Goal: Task Accomplishment & Management: Complete application form

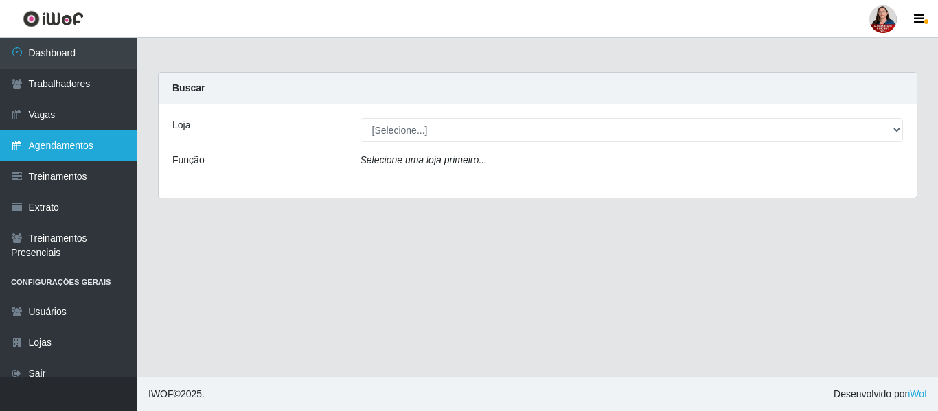
click at [62, 146] on link "Agendamentos" at bounding box center [68, 146] width 137 height 31
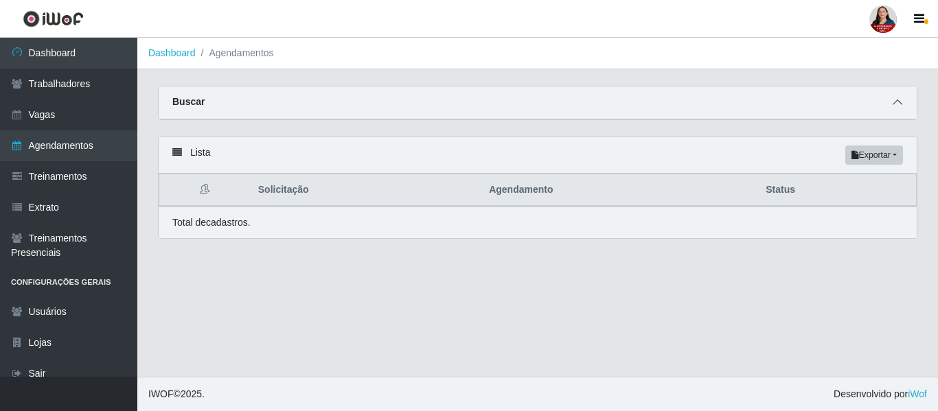
click at [896, 106] on icon at bounding box center [898, 103] width 10 height 10
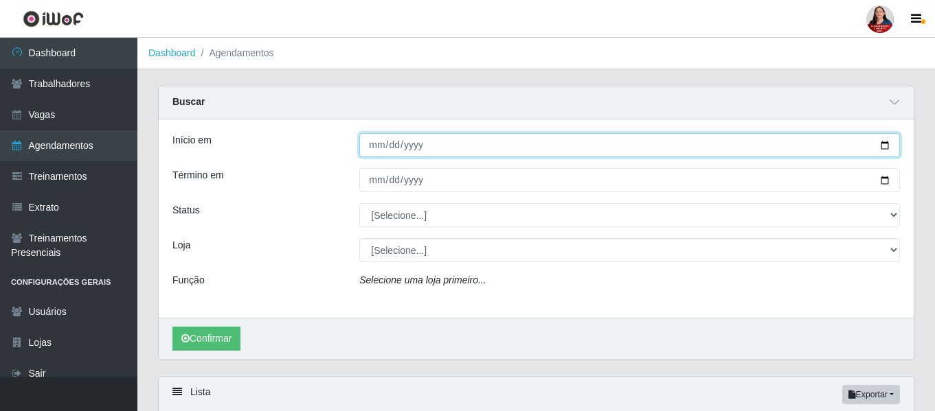
click at [887, 146] on input "Início em" at bounding box center [629, 145] width 541 height 24
type input "[DATE]"
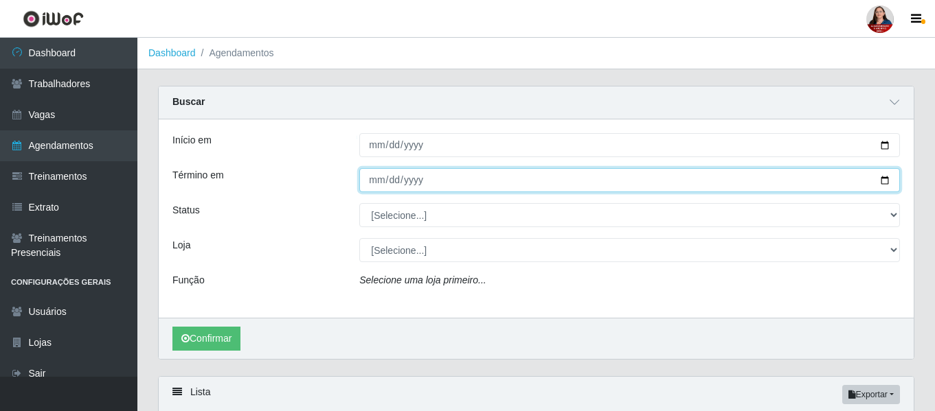
click at [888, 180] on input "Término em" at bounding box center [629, 180] width 541 height 24
type input "[DATE]"
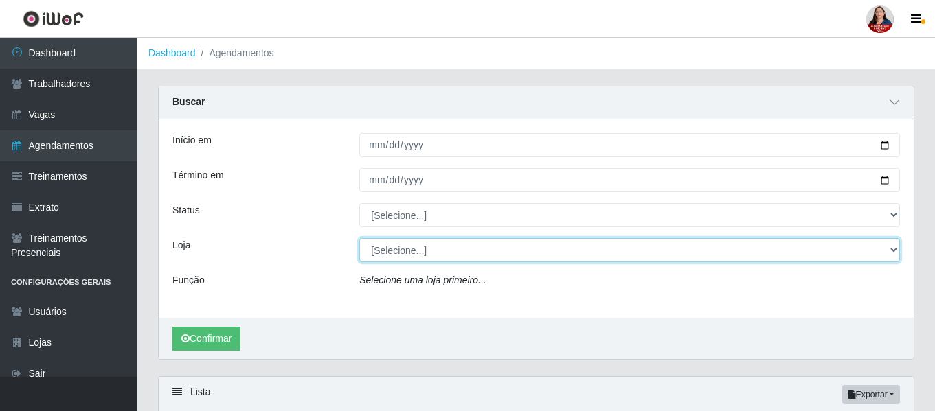
click at [892, 254] on select "[Selecione...] Hiper Queiroz - Alto da Conceição Hiper Queiroz - Boa Vista Hipe…" at bounding box center [629, 250] width 541 height 24
select select "514"
click at [359, 239] on select "[Selecione...] Hiper Queiroz - Alto da Conceição Hiper Queiroz - Boa Vista Hipe…" at bounding box center [629, 250] width 541 height 24
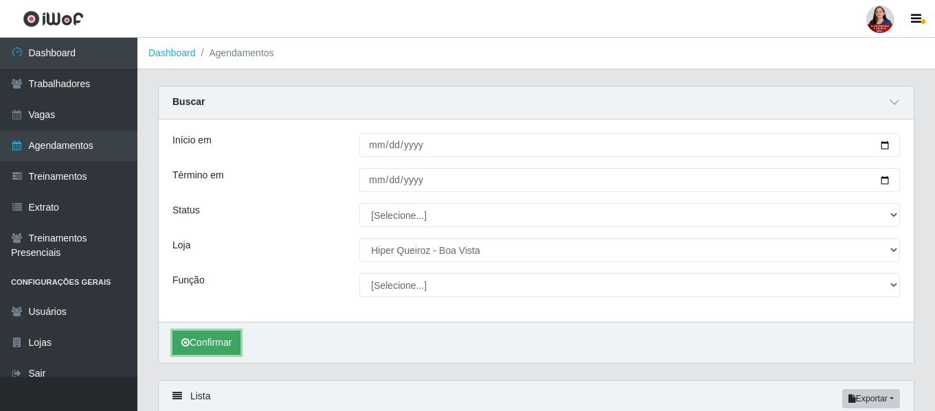
click at [201, 339] on button "Confirmar" at bounding box center [206, 343] width 68 height 24
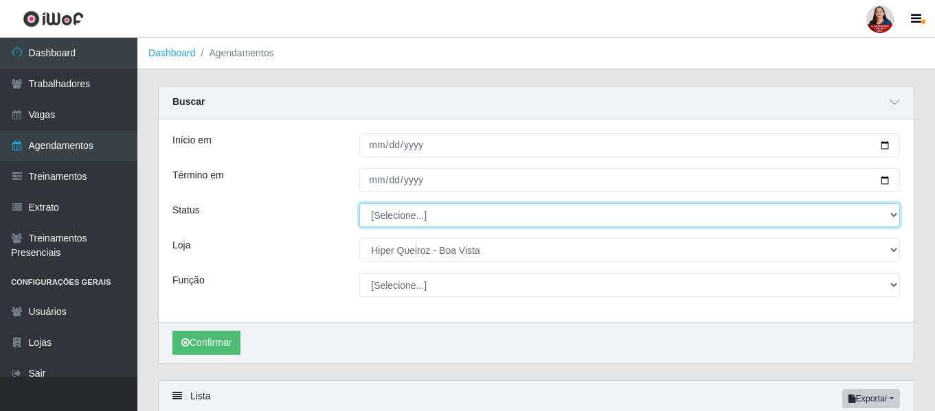
click at [898, 215] on select "[Selecione...] AGENDADO AGUARDANDO LIBERAR EM ANDAMENTO EM REVISÃO FINALIZADO C…" at bounding box center [629, 215] width 541 height 24
select select "AGENDADO"
click at [359, 204] on select "[Selecione...] AGENDADO AGUARDANDO LIBERAR EM ANDAMENTO EM REVISÃO FINALIZADO C…" at bounding box center [629, 215] width 541 height 24
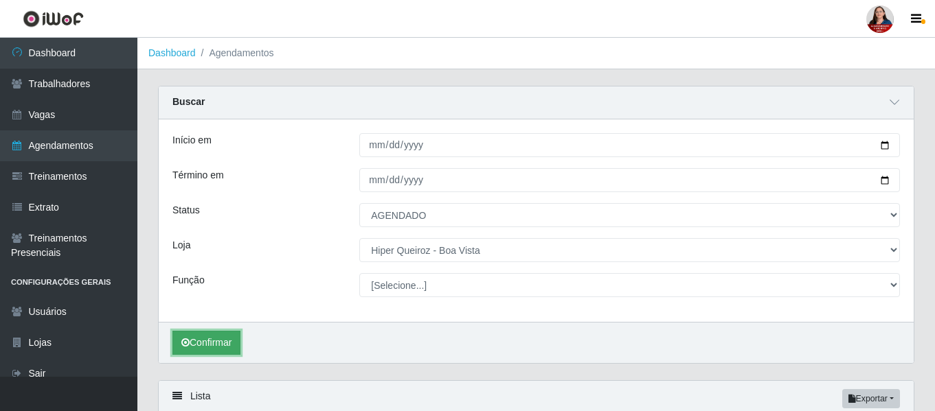
click at [203, 342] on button "Confirmar" at bounding box center [206, 343] width 68 height 24
click at [892, 104] on icon at bounding box center [895, 103] width 10 height 10
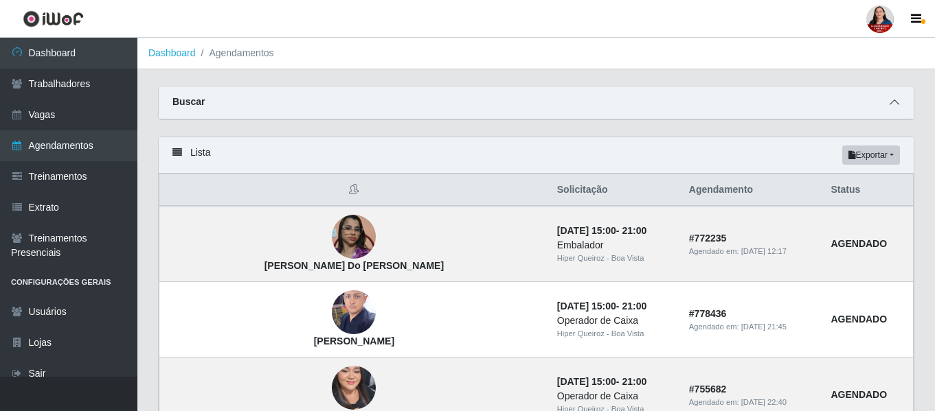
click at [894, 107] on icon at bounding box center [895, 103] width 10 height 10
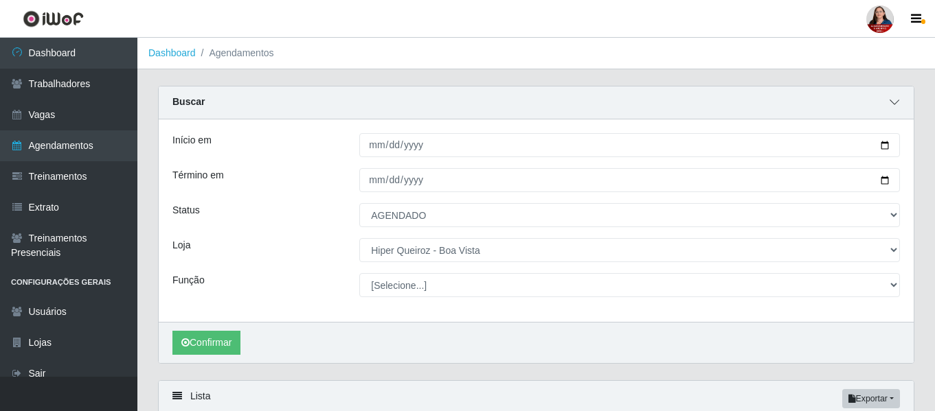
click at [894, 107] on icon at bounding box center [895, 103] width 10 height 10
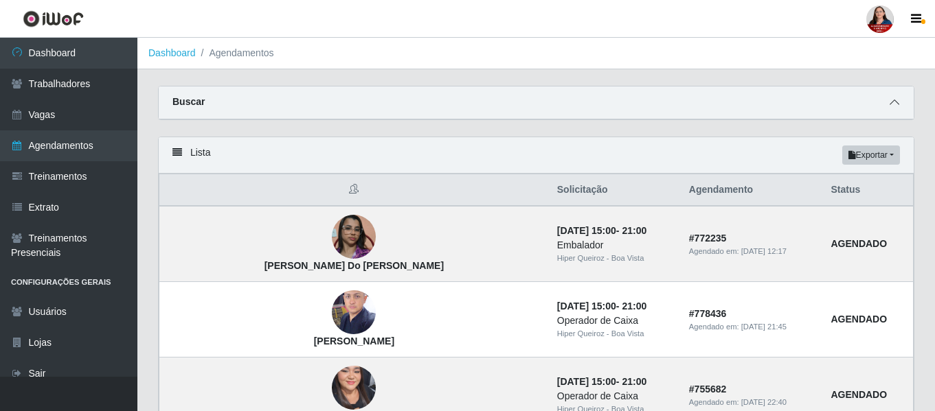
click at [898, 100] on icon at bounding box center [895, 103] width 10 height 10
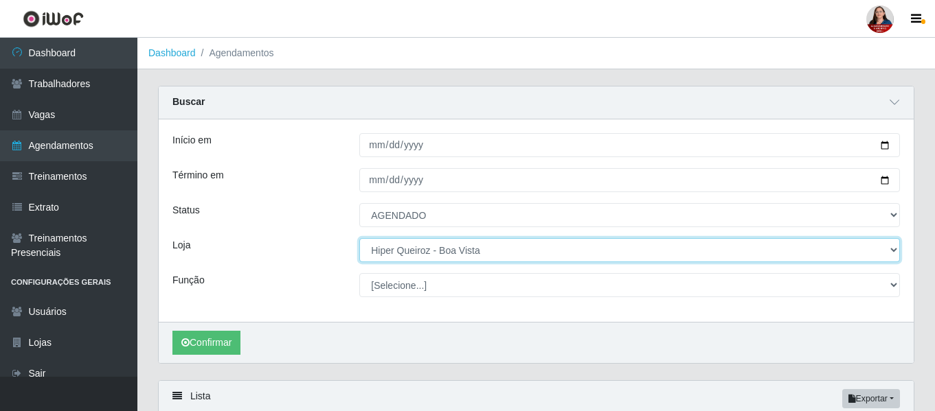
click at [892, 251] on select "[Selecione...] Hiper Queiroz - Alto da Conceição Hiper Queiroz - Boa Vista Hipe…" at bounding box center [629, 250] width 541 height 24
click at [359, 239] on select "[Selecione...] Hiper Queiroz - Alto da Conceição Hiper Queiroz - Boa Vista Hipe…" at bounding box center [629, 250] width 541 height 24
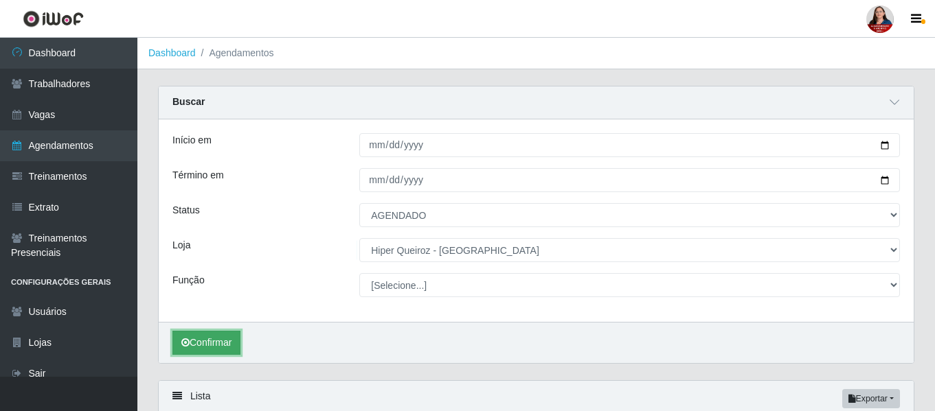
click at [207, 345] on button "Confirmar" at bounding box center [206, 343] width 68 height 24
click at [897, 98] on span at bounding box center [894, 103] width 16 height 16
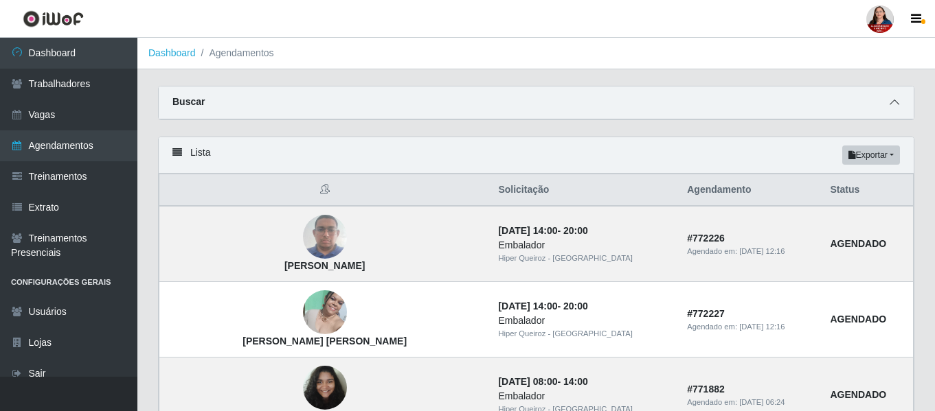
click at [893, 104] on icon at bounding box center [895, 103] width 10 height 10
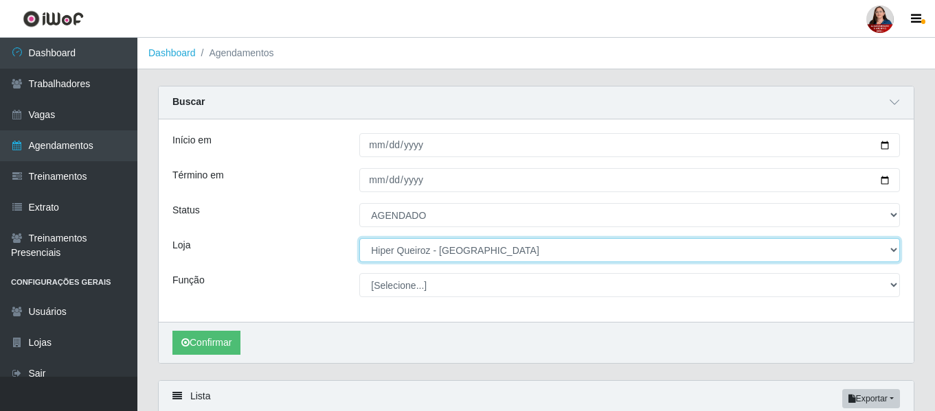
click at [890, 253] on select "[Selecione...] Hiper Queiroz - Alto da Conceição Hiper Queiroz - Boa Vista Hipe…" at bounding box center [629, 250] width 541 height 24
click at [359, 239] on select "[Selecione...] Hiper Queiroz - Alto da Conceição Hiper Queiroz - Boa Vista Hipe…" at bounding box center [629, 250] width 541 height 24
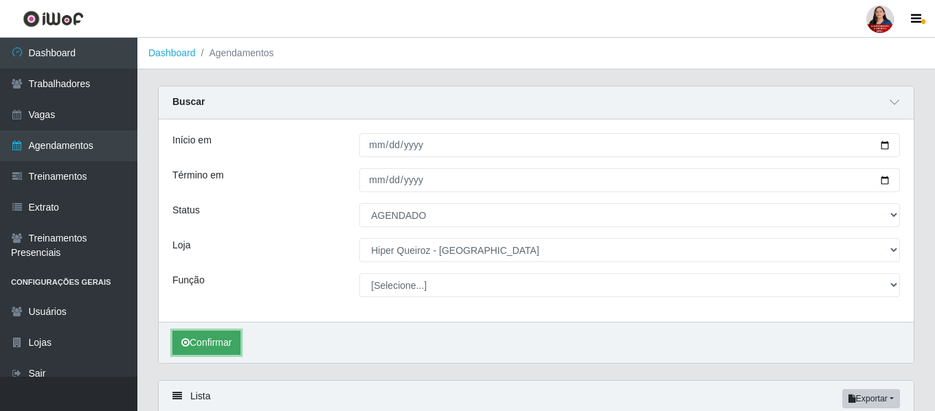
click at [215, 346] on button "Confirmar" at bounding box center [206, 343] width 68 height 24
click at [896, 103] on icon at bounding box center [895, 103] width 10 height 10
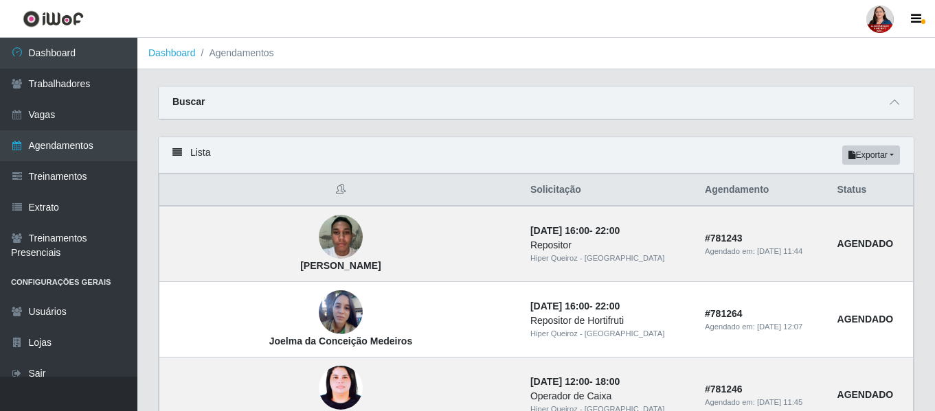
click at [899, 95] on div at bounding box center [894, 103] width 16 height 16
click at [896, 100] on icon at bounding box center [895, 103] width 10 height 10
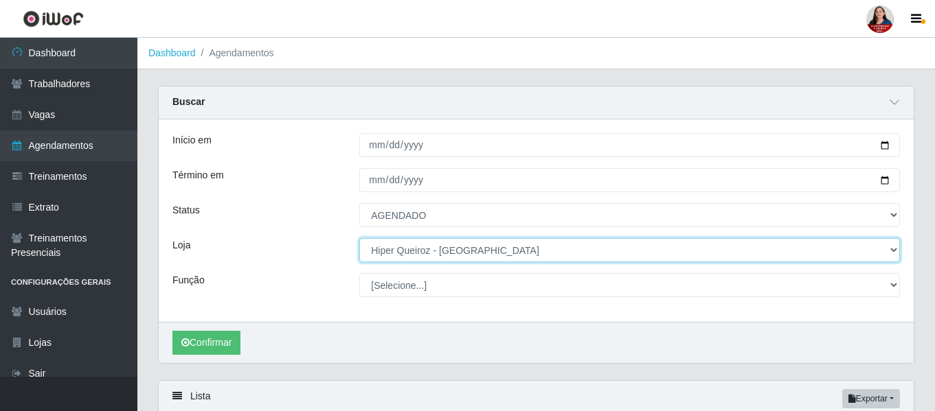
click at [892, 255] on select "[Selecione...] Hiper Queiroz - Alto da Conceição Hiper Queiroz - Boa Vista Hipe…" at bounding box center [629, 250] width 541 height 24
click at [359, 239] on select "[Selecione...] Hiper Queiroz - Alto da Conceição Hiper Queiroz - Boa Vista Hipe…" at bounding box center [629, 250] width 541 height 24
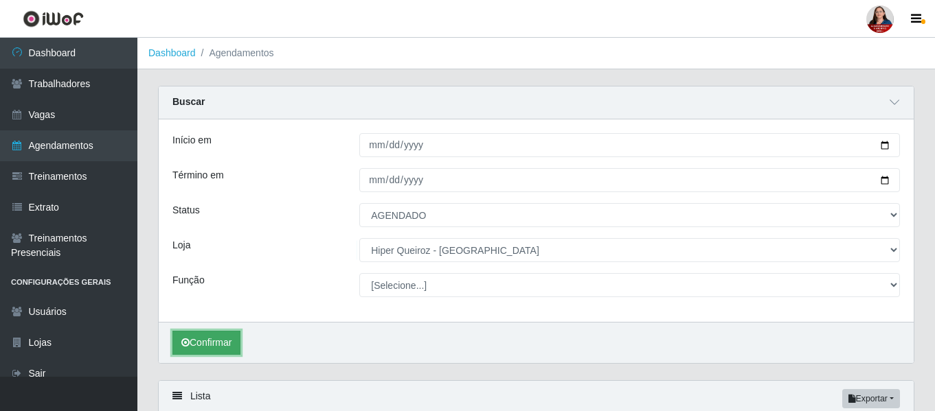
click at [217, 347] on button "Confirmar" at bounding box center [206, 343] width 68 height 24
click at [894, 101] on icon at bounding box center [895, 103] width 10 height 10
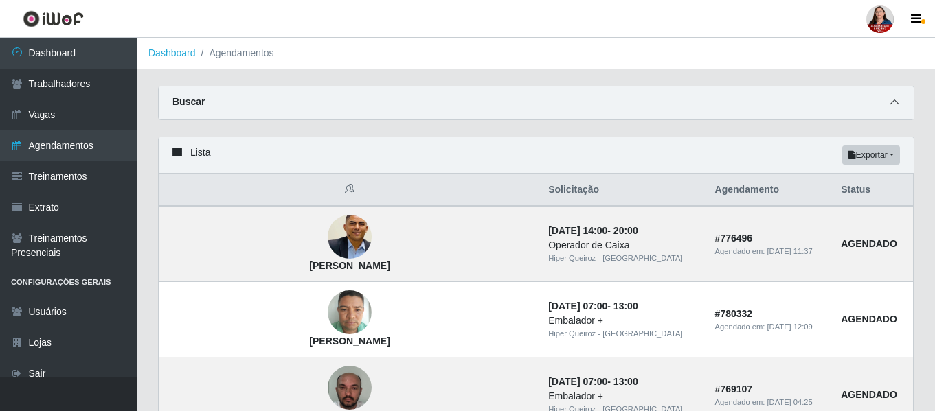
click at [893, 107] on icon at bounding box center [895, 103] width 10 height 10
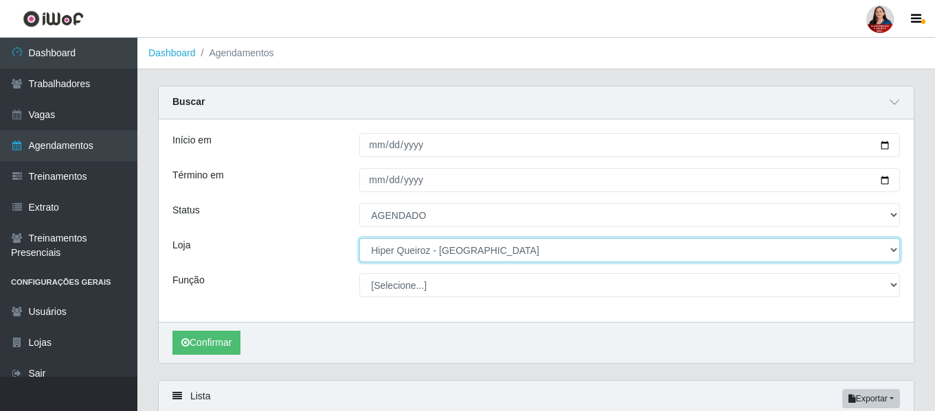
click at [897, 256] on select "[Selecione...] Hiper Queiroz - Alto da Conceição Hiper Queiroz - Boa Vista Hipe…" at bounding box center [629, 250] width 541 height 24
click at [359, 239] on select "[Selecione...] Hiper Queiroz - Alto da Conceição Hiper Queiroz - Boa Vista Hipe…" at bounding box center [629, 250] width 541 height 24
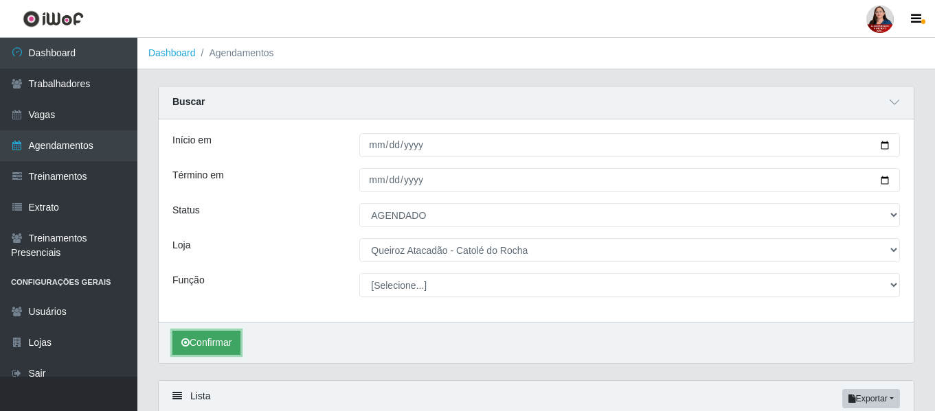
click at [218, 343] on button "Confirmar" at bounding box center [206, 343] width 68 height 24
click at [899, 102] on span at bounding box center [894, 103] width 16 height 16
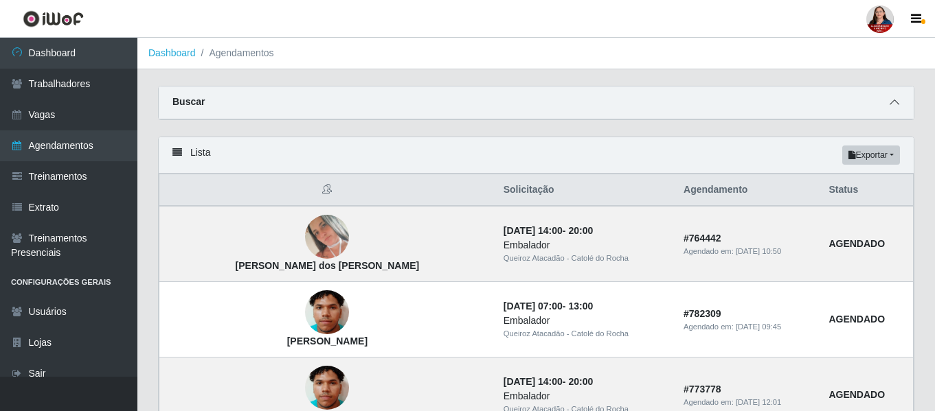
click at [894, 106] on icon at bounding box center [895, 103] width 10 height 10
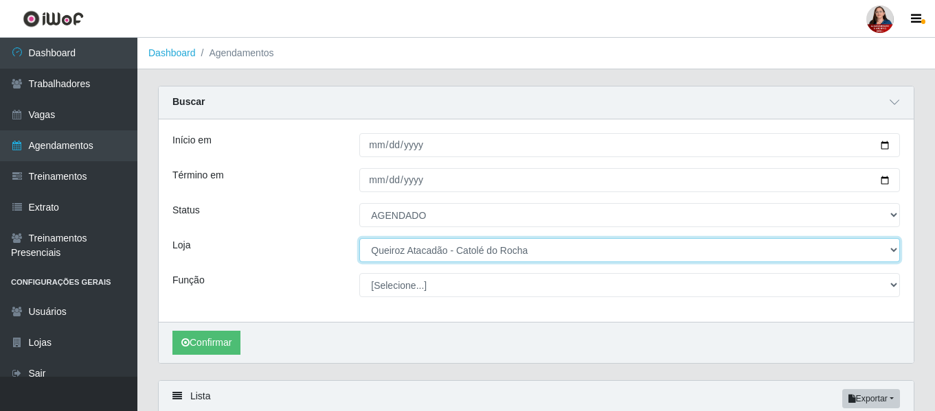
click at [892, 252] on select "[Selecione...] Hiper Queiroz - Alto da Conceição Hiper Queiroz - Boa Vista Hipe…" at bounding box center [629, 250] width 541 height 24
click at [359, 239] on select "[Selecione...] Hiper Queiroz - Alto da Conceição Hiper Queiroz - Boa Vista Hipe…" at bounding box center [629, 250] width 541 height 24
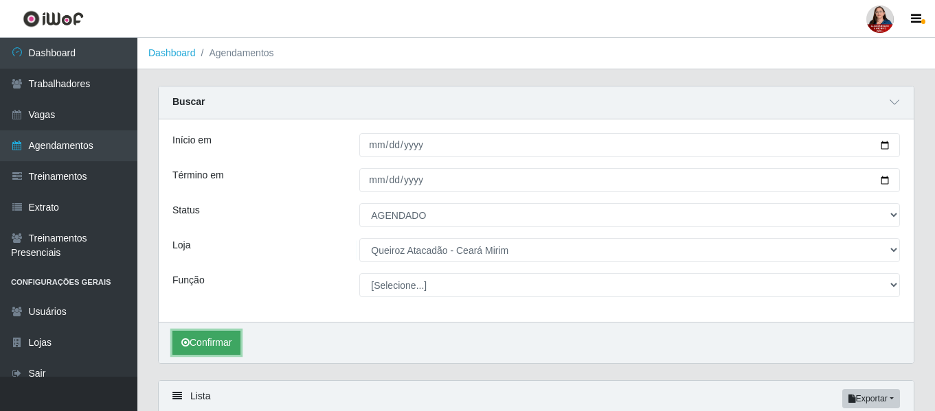
click at [201, 341] on button "Confirmar" at bounding box center [206, 343] width 68 height 24
click at [895, 104] on icon at bounding box center [895, 103] width 10 height 10
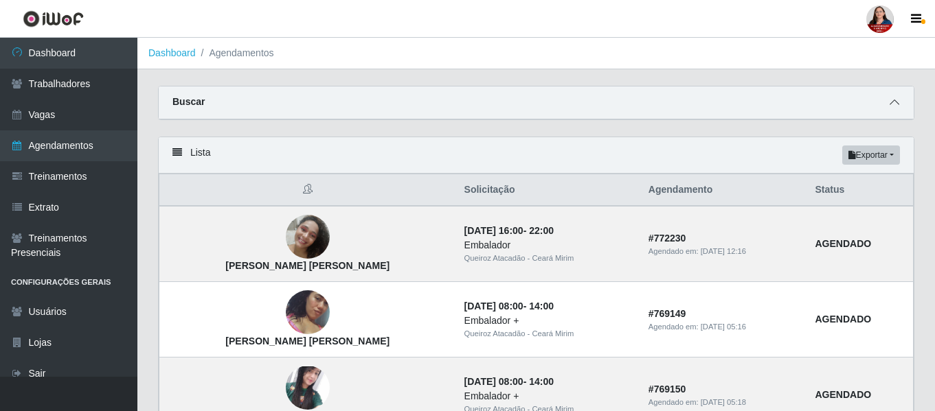
click at [894, 99] on icon at bounding box center [895, 103] width 10 height 10
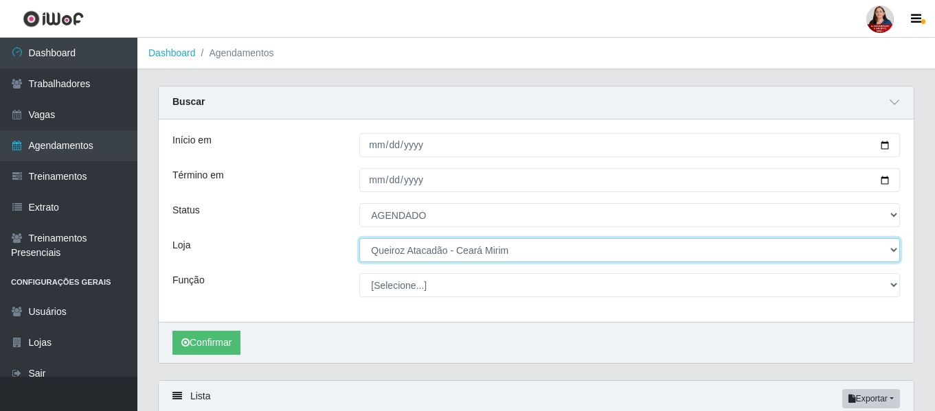
click at [892, 252] on select "[Selecione...] Hiper Queiroz - Alto da Conceição Hiper Queiroz - Boa Vista Hipe…" at bounding box center [629, 250] width 541 height 24
click at [359, 239] on select "[Selecione...] Hiper Queiroz - Alto da Conceição Hiper Queiroz - Boa Vista Hipe…" at bounding box center [629, 250] width 541 height 24
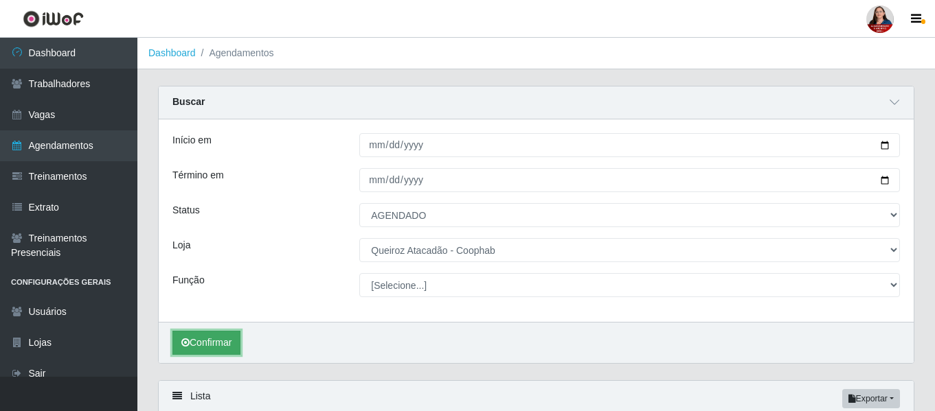
click at [199, 347] on button "Confirmar" at bounding box center [206, 343] width 68 height 24
click at [889, 107] on span at bounding box center [894, 103] width 16 height 16
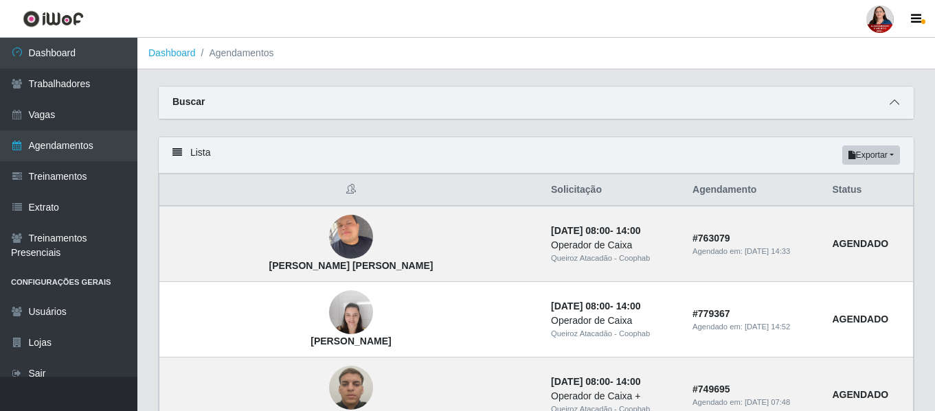
click at [897, 104] on icon at bounding box center [895, 103] width 10 height 10
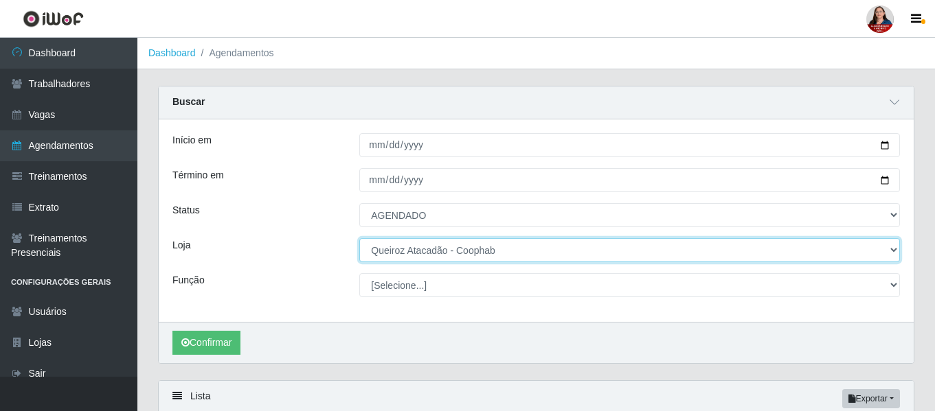
click at [892, 254] on select "[Selecione...] Hiper Queiroz - Alto da Conceição Hiper Queiroz - Boa Vista Hipe…" at bounding box center [629, 250] width 541 height 24
click at [359, 239] on select "[Selecione...] Hiper Queiroz - Alto da Conceição Hiper Queiroz - Boa Vista Hipe…" at bounding box center [629, 250] width 541 height 24
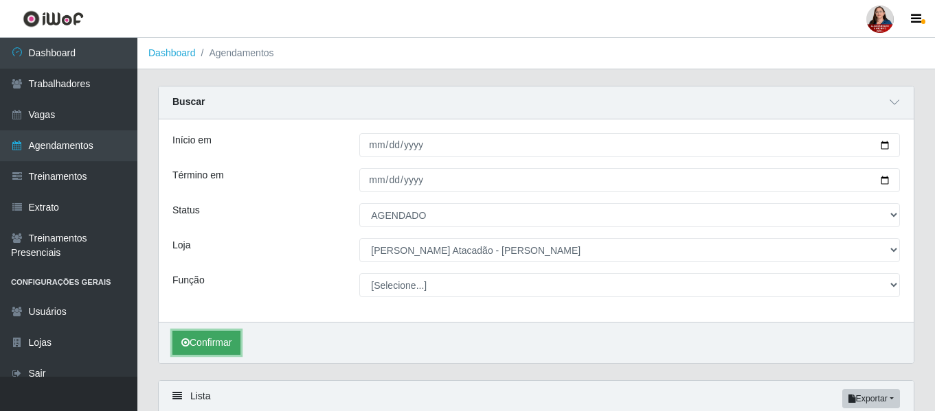
click at [201, 343] on button "Confirmar" at bounding box center [206, 343] width 68 height 24
click at [895, 99] on icon at bounding box center [895, 103] width 10 height 10
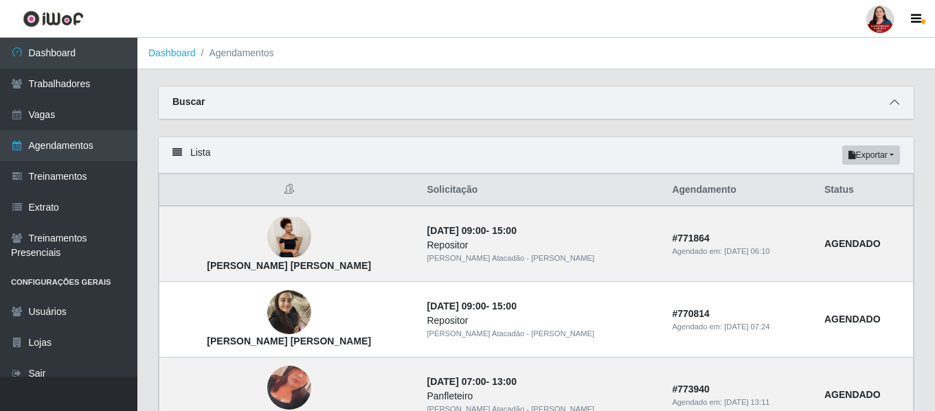
click at [897, 103] on icon at bounding box center [895, 103] width 10 height 10
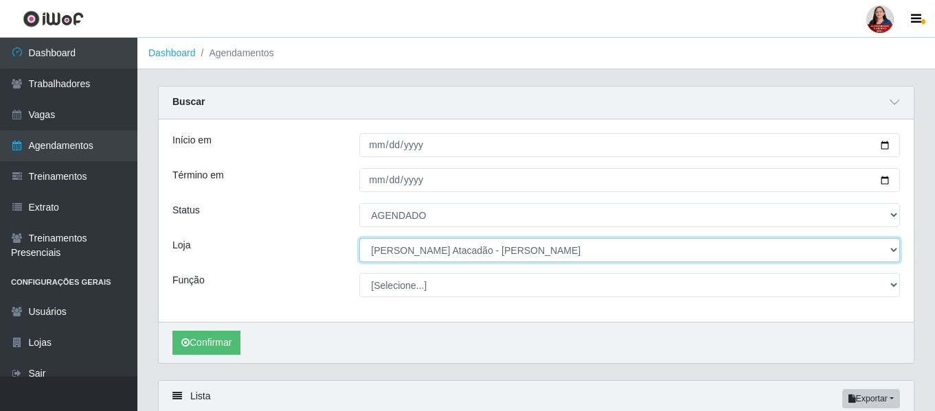
click at [893, 249] on select "[Selecione...] Hiper Queiroz - Alto da Conceição Hiper Queiroz - Boa Vista Hipe…" at bounding box center [629, 250] width 541 height 24
click at [359, 239] on select "[Selecione...] Hiper Queiroz - Alto da Conceição Hiper Queiroz - Boa Vista Hipe…" at bounding box center [629, 250] width 541 height 24
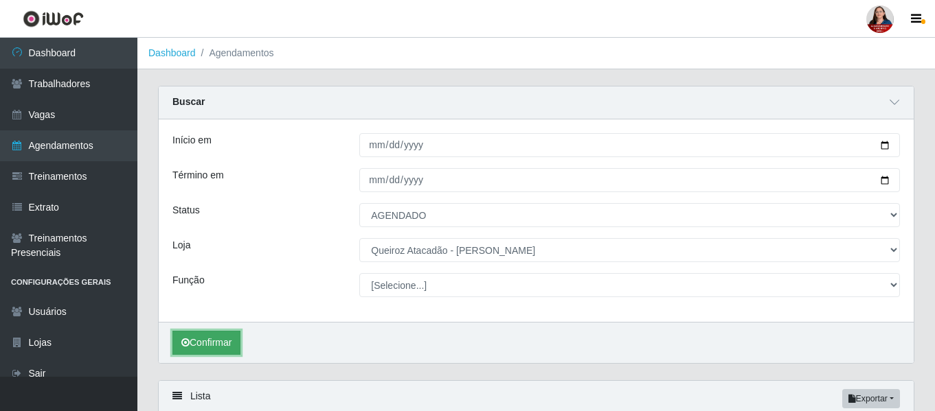
click at [207, 346] on button "Confirmar" at bounding box center [206, 343] width 68 height 24
click at [894, 103] on icon at bounding box center [895, 103] width 10 height 10
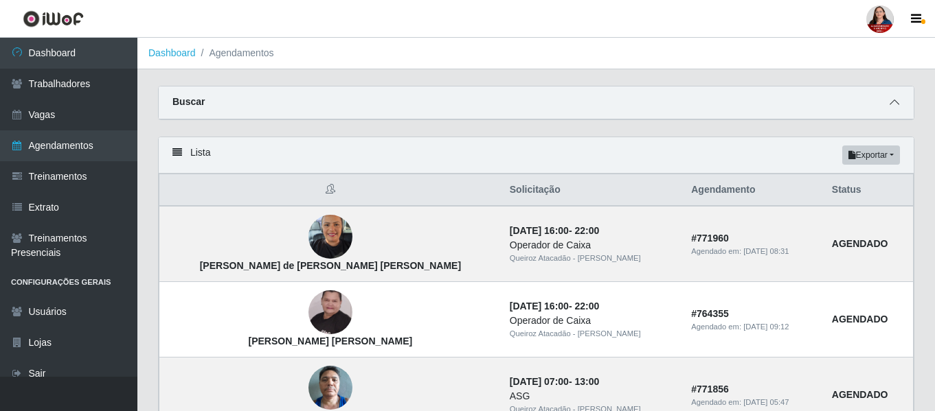
click at [892, 104] on icon at bounding box center [895, 103] width 10 height 10
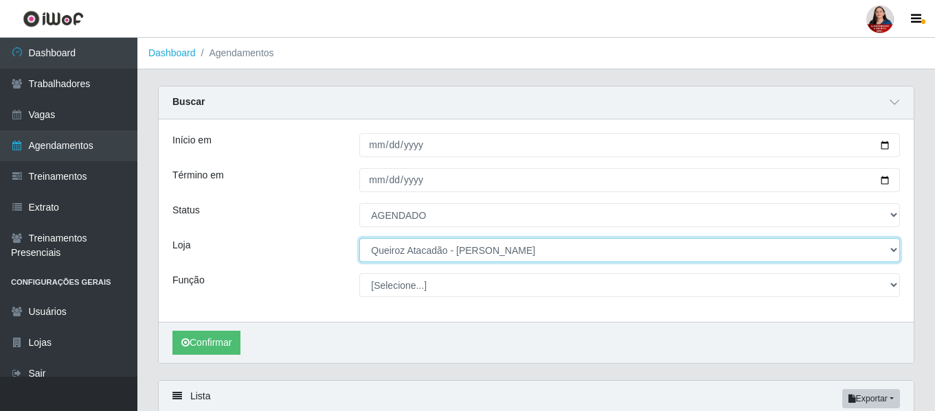
click at [894, 255] on select "[Selecione...] Hiper Queiroz - Alto da Conceição Hiper Queiroz - Boa Vista Hipe…" at bounding box center [629, 250] width 541 height 24
click at [359, 239] on select "[Selecione...] Hiper Queiroz - Alto da Conceição Hiper Queiroz - Boa Vista Hipe…" at bounding box center [629, 250] width 541 height 24
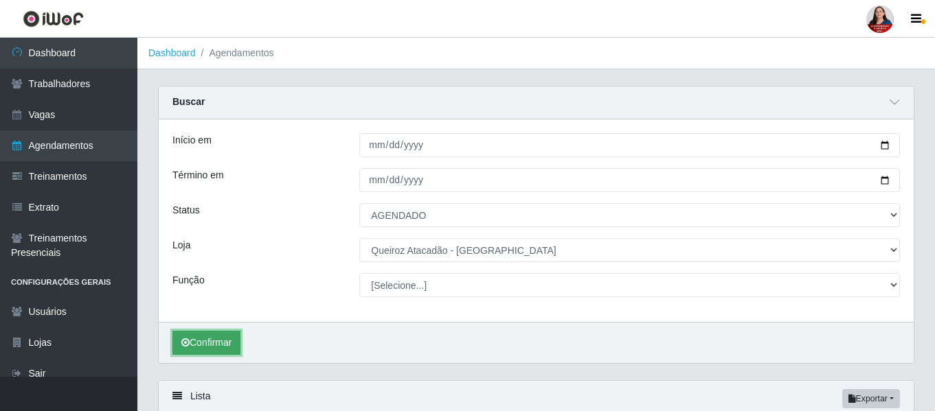
click at [218, 343] on button "Confirmar" at bounding box center [206, 343] width 68 height 24
click at [899, 104] on span at bounding box center [894, 103] width 16 height 16
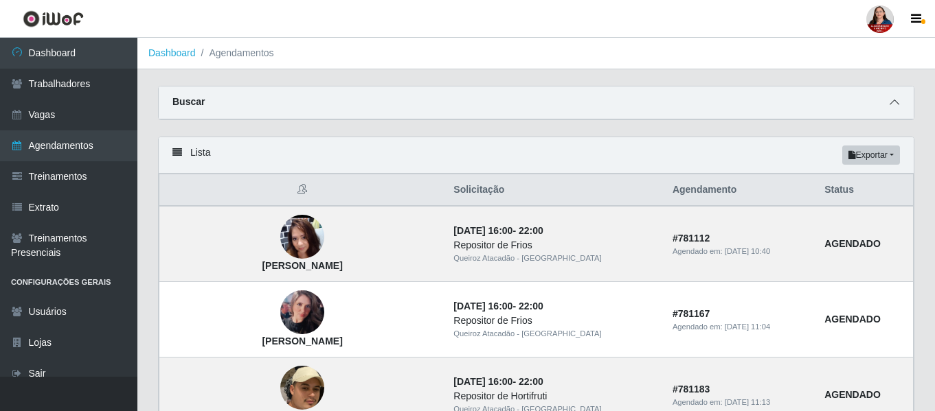
click at [898, 102] on icon at bounding box center [895, 103] width 10 height 10
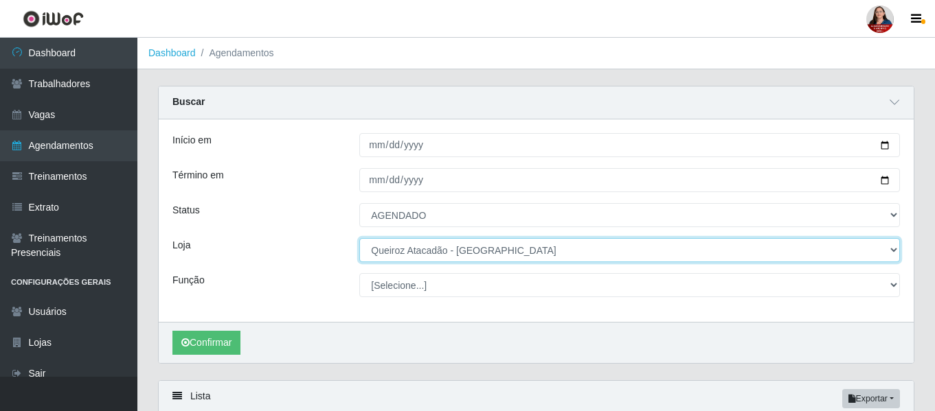
click at [891, 257] on select "[Selecione...] Hiper Queiroz - Alto da Conceição Hiper Queiroz - Boa Vista Hipe…" at bounding box center [629, 250] width 541 height 24
click at [359, 239] on select "[Selecione...] Hiper Queiroz - Alto da Conceição Hiper Queiroz - Boa Vista Hipe…" at bounding box center [629, 250] width 541 height 24
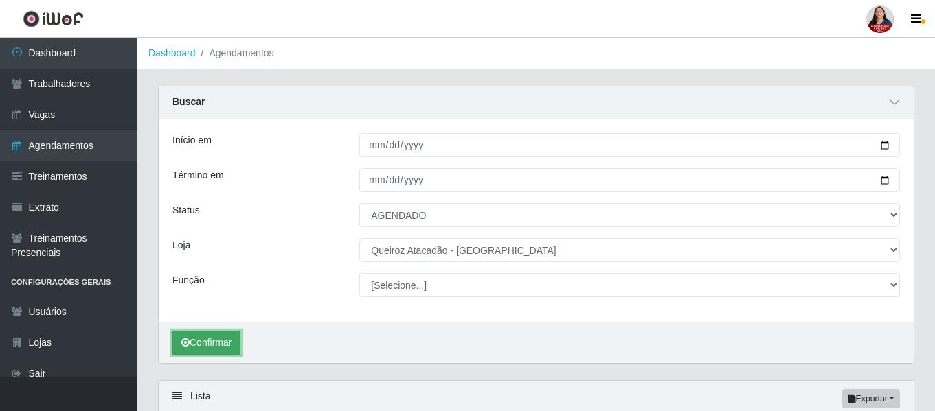
click at [198, 346] on button "Confirmar" at bounding box center [206, 343] width 68 height 24
click at [893, 102] on icon at bounding box center [895, 103] width 10 height 10
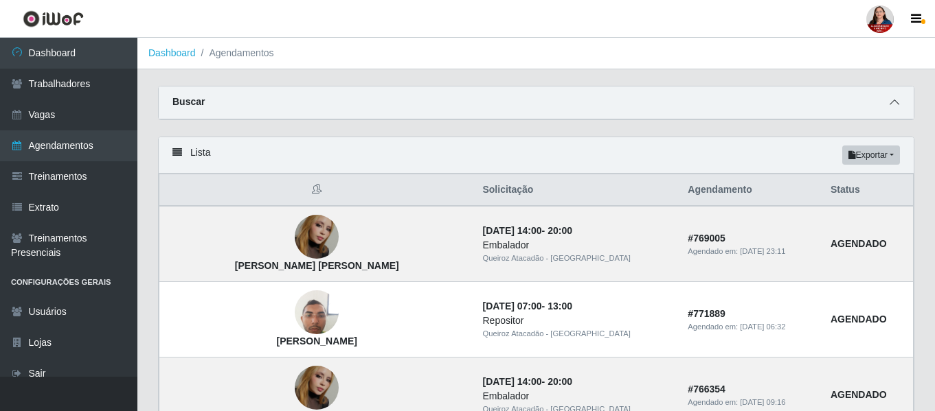
click at [897, 104] on icon at bounding box center [895, 103] width 10 height 10
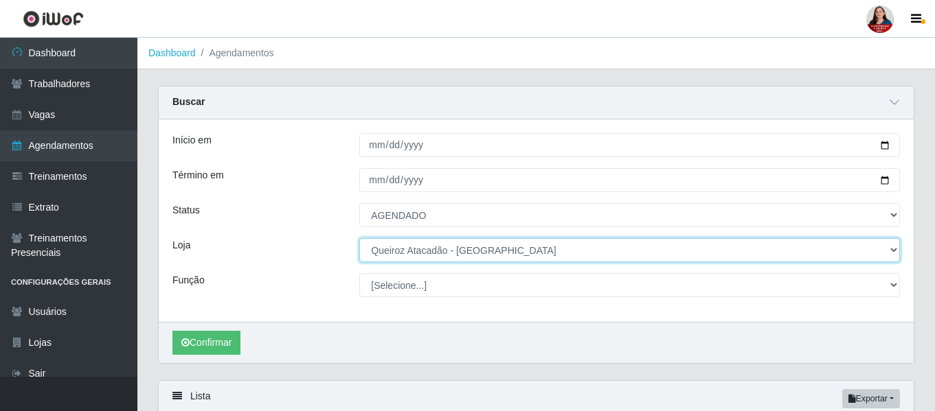
click at [894, 252] on select "[Selecione...] Hiper Queiroz - Alto da Conceição Hiper Queiroz - Boa Vista Hipe…" at bounding box center [629, 250] width 541 height 24
select select "464"
click at [359, 239] on select "[Selecione...] Hiper Queiroz - Alto da Conceição Hiper Queiroz - Boa Vista Hipe…" at bounding box center [629, 250] width 541 height 24
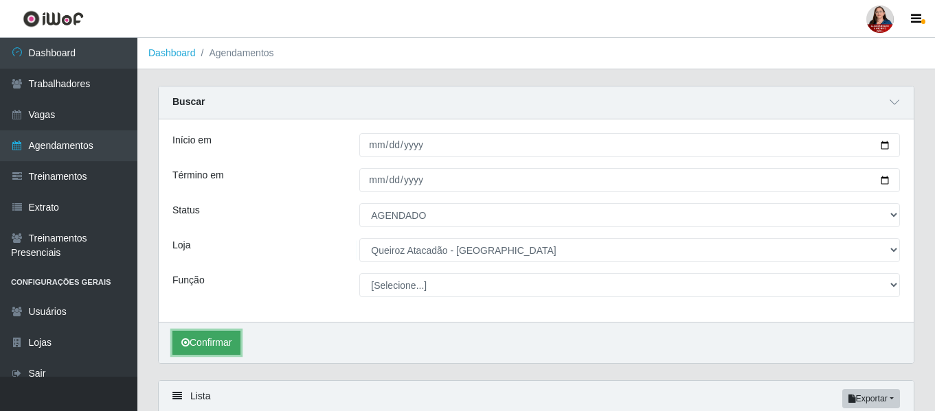
click at [212, 346] on button "Confirmar" at bounding box center [206, 343] width 68 height 24
click at [899, 103] on span at bounding box center [894, 103] width 16 height 16
